Goal: Task Accomplishment & Management: Use online tool/utility

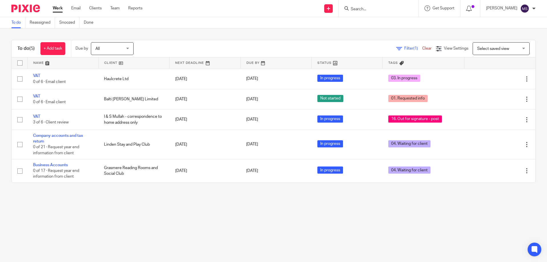
click at [371, 7] on input "Search" at bounding box center [375, 9] width 51 height 5
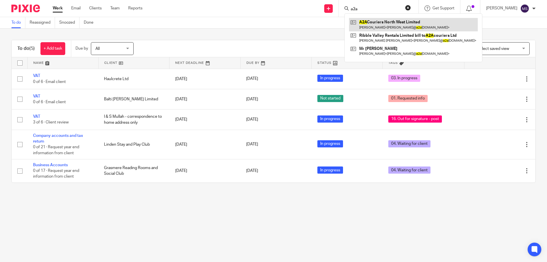
type input "a2a"
click at [369, 19] on link at bounding box center [413, 24] width 129 height 13
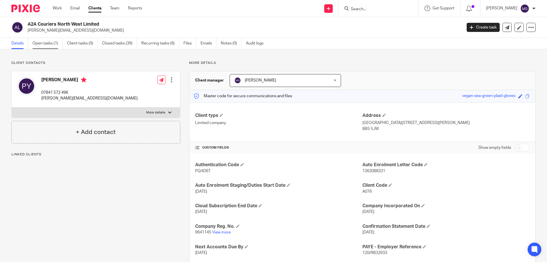
click at [41, 45] on link "Open tasks (1)" at bounding box center [47, 43] width 30 height 11
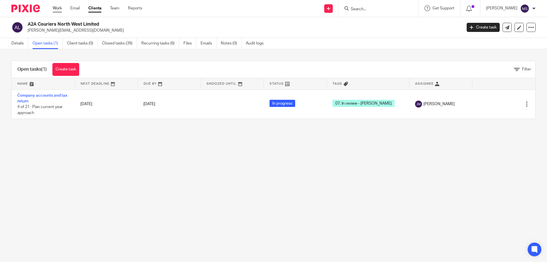
click at [57, 7] on link "Work" at bounding box center [57, 8] width 9 height 6
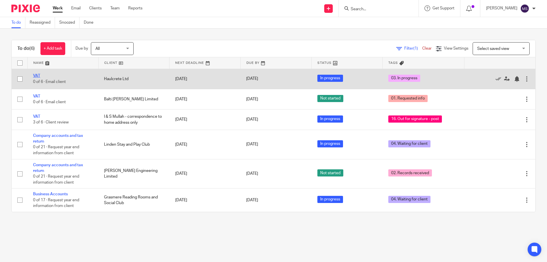
click at [38, 76] on link "VAT" at bounding box center [36, 76] width 7 height 4
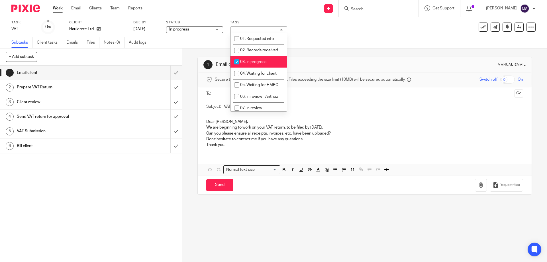
click at [248, 59] on li "03. In progress" at bounding box center [258, 62] width 56 height 12
checkbox input "false"
click at [260, 50] on span "02. Records received" at bounding box center [259, 50] width 38 height 4
click at [264, 50] on span "02. Records received" at bounding box center [259, 50] width 38 height 4
checkbox input "false"
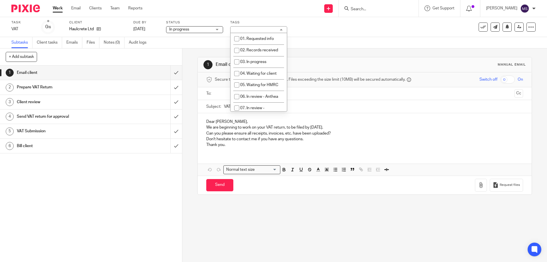
scroll to position [85, 0]
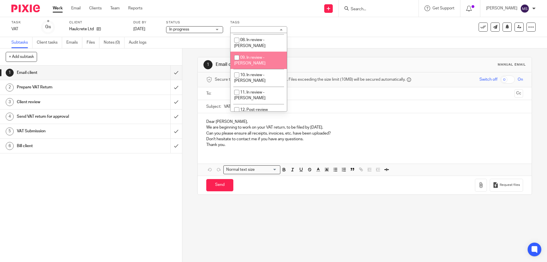
click at [258, 52] on li "09. In review - [PERSON_NAME]" at bounding box center [258, 60] width 56 height 17
checkbox input "true"
click at [338, 36] on div "Task VAT Save VAT 0 /6 Client Haulcrete Ltd Due by 4 Oct 2025 Status In progres…" at bounding box center [273, 27] width 547 height 20
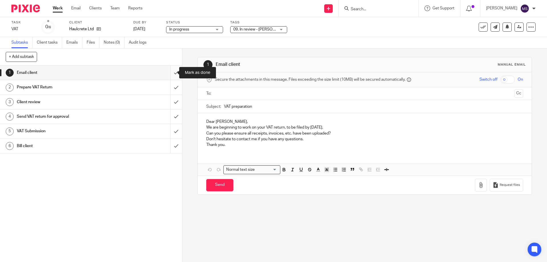
click at [169, 73] on input "submit" at bounding box center [91, 72] width 182 height 14
click at [169, 89] on input "submit" at bounding box center [91, 87] width 182 height 14
click at [170, 106] on input "submit" at bounding box center [91, 102] width 182 height 14
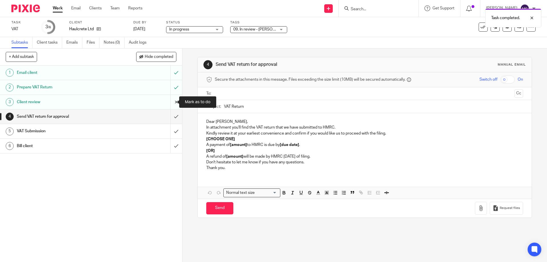
click at [169, 102] on input "submit" at bounding box center [91, 102] width 182 height 14
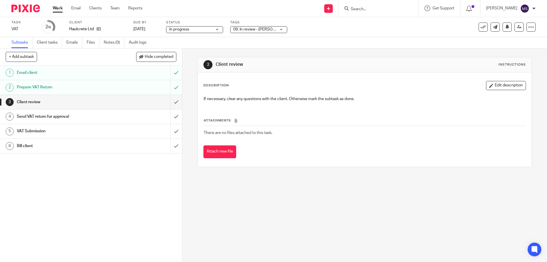
click at [56, 9] on link "Work" at bounding box center [58, 8] width 10 height 6
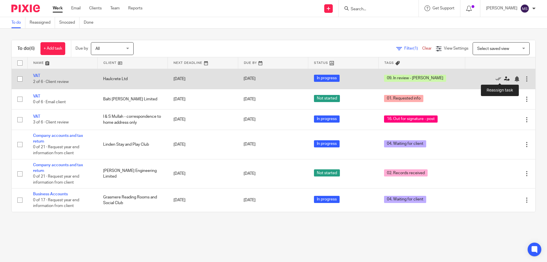
click at [504, 80] on icon at bounding box center [507, 79] width 6 height 6
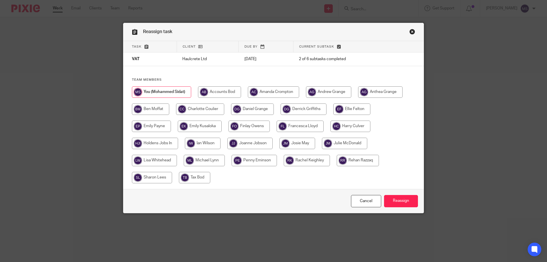
click at [271, 96] on input "radio" at bounding box center [273, 91] width 51 height 11
radio input "true"
click at [398, 200] on input "Reassign" at bounding box center [401, 201] width 34 height 12
